Goal: Check status: Check status

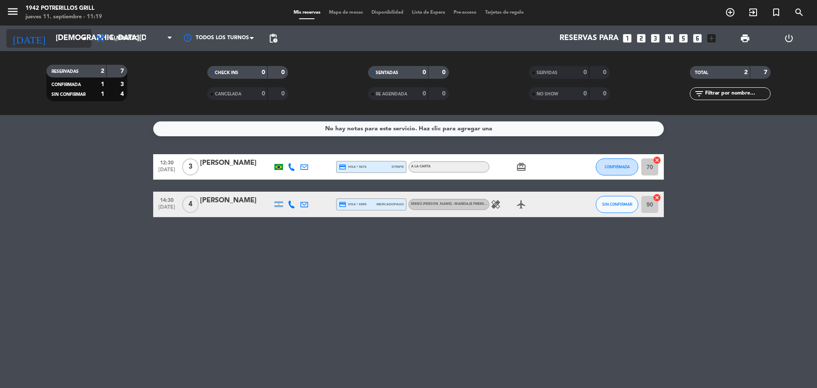
click at [71, 42] on input "[DEMOGRAPHIC_DATA][DATE]" at bounding box center [100, 38] width 99 height 17
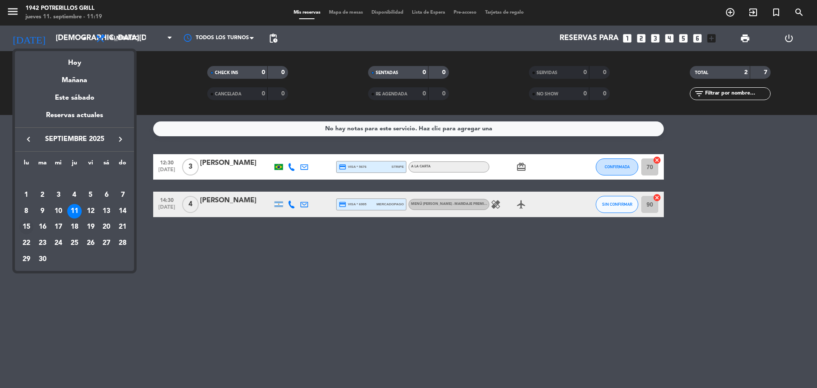
click at [30, 227] on div "15" at bounding box center [26, 227] width 14 height 14
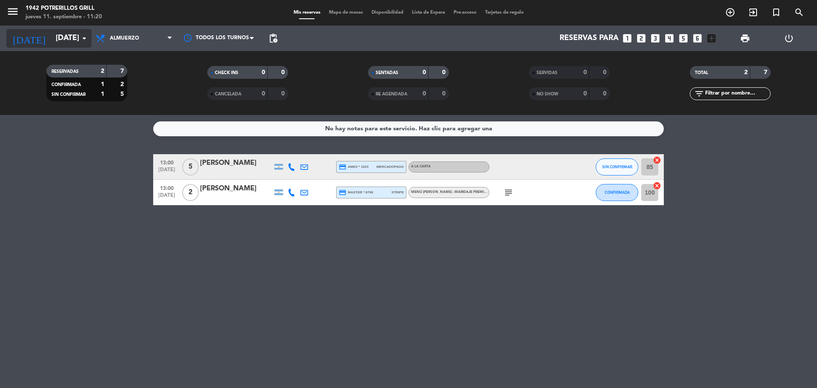
click at [83, 38] on icon "arrow_drop_down" at bounding box center [84, 38] width 10 height 10
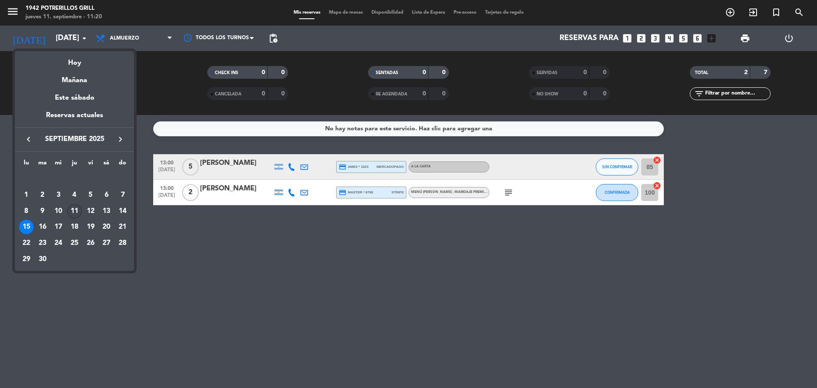
click at [74, 209] on div "11" at bounding box center [74, 211] width 14 height 14
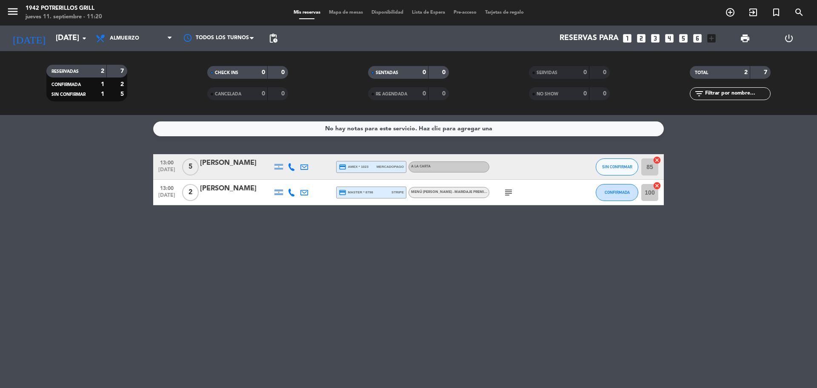
type input "[DEMOGRAPHIC_DATA][DATE]"
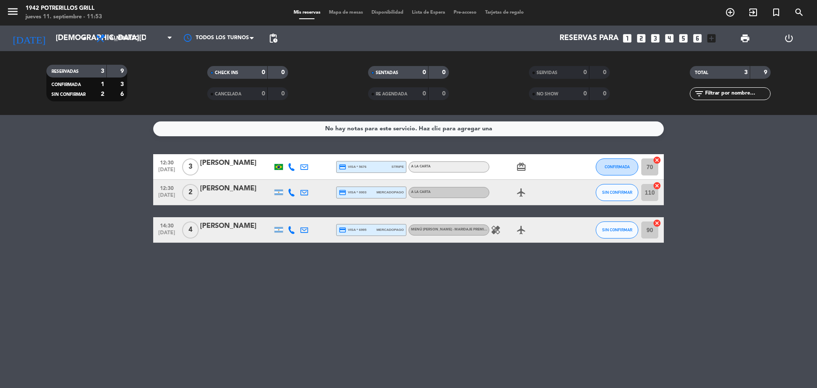
click at [100, 213] on bookings-row "12:30 [DATE] 3 [PERSON_NAME] credit_card visa * 5676 stripe A LA CARTA card_gif…" at bounding box center [408, 198] width 817 height 89
click at [495, 230] on icon "healing" at bounding box center [496, 230] width 10 height 10
click at [513, 280] on div "No hay notas para este servicio. Haz clic para agregar una 12:30 [DATE] 3 [PERS…" at bounding box center [408, 251] width 817 height 273
click at [488, 226] on div "Menú [PERSON_NAME] - Maridaje Premium" at bounding box center [448, 229] width 81 height 11
click at [491, 228] on icon "healing" at bounding box center [496, 230] width 10 height 10
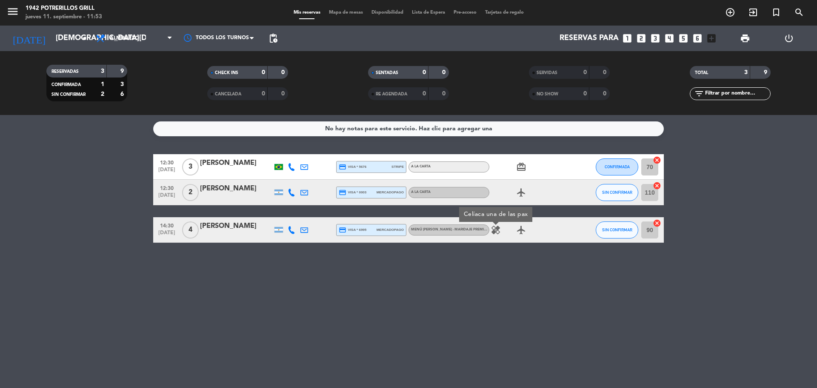
click at [487, 294] on div "No hay notas para este servicio. Haz clic para agregar una 12:30 [DATE] 3 [PERS…" at bounding box center [408, 251] width 817 height 273
click at [509, 293] on div "No hay notas para este servicio. Haz clic para agregar una 12:30 [DATE] 3 [PERS…" at bounding box center [408, 251] width 817 height 273
